Goal: Find specific page/section: Find specific page/section

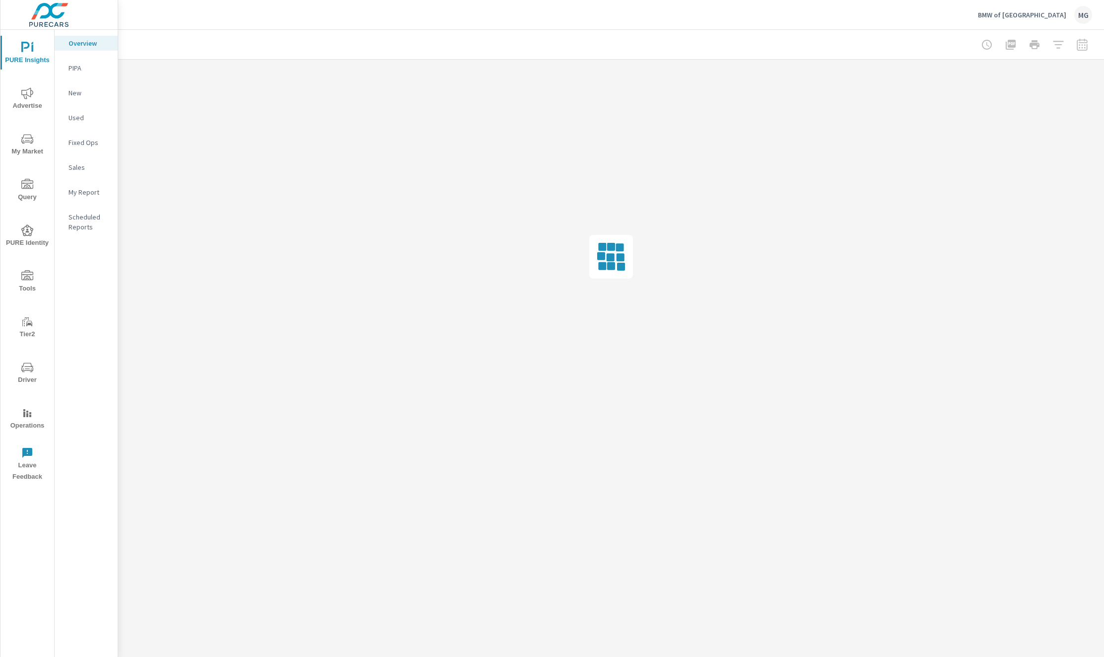
click at [29, 231] on icon "nav menu" at bounding box center [27, 230] width 12 height 12
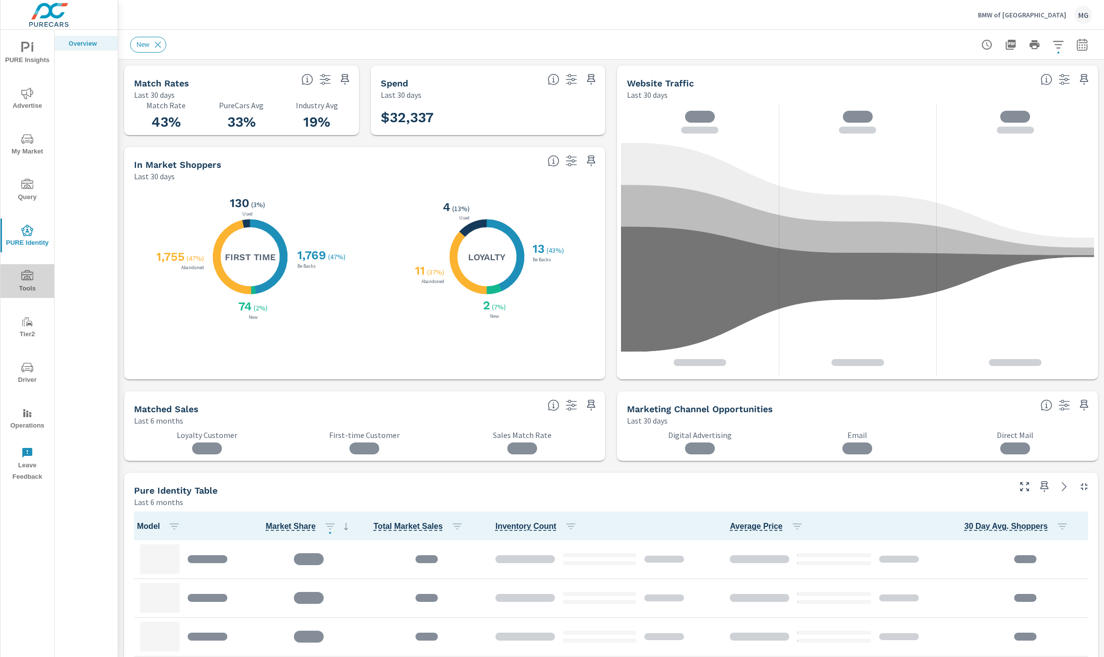
click at [29, 279] on icon "nav menu" at bounding box center [27, 275] width 12 height 10
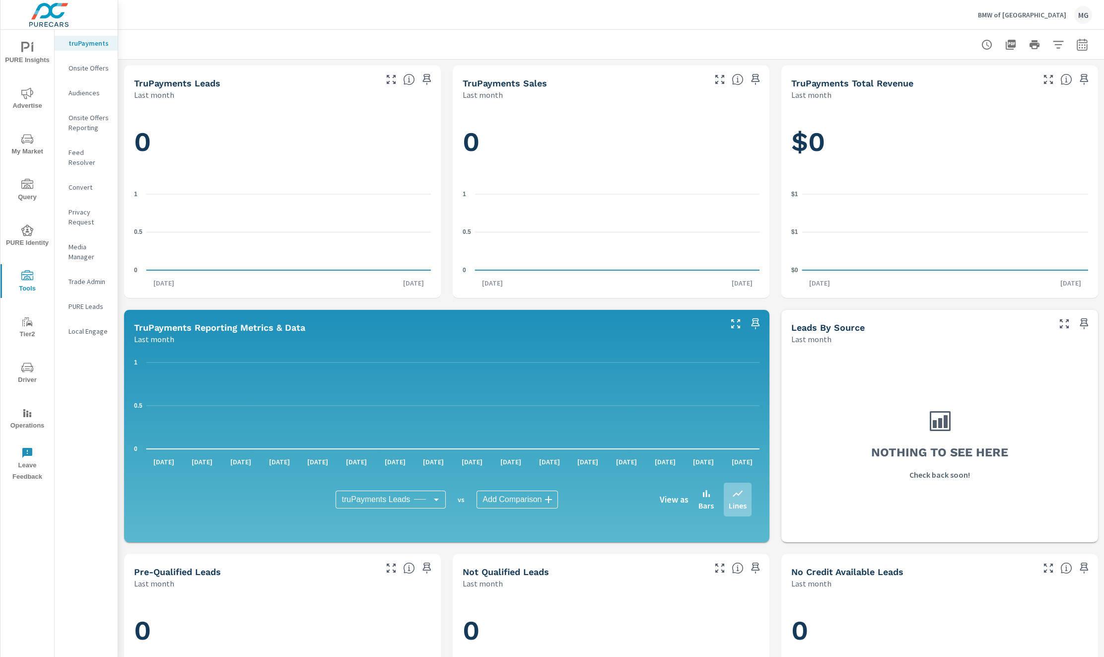
click at [91, 91] on p "Audiences" at bounding box center [89, 93] width 41 height 10
